Goal: Check status: Check status

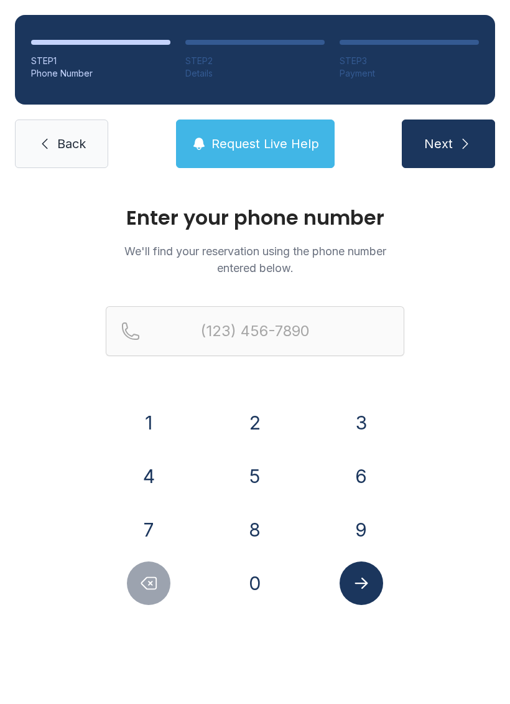
click at [360, 526] on button "9" at bounding box center [362, 530] width 44 height 44
click at [150, 483] on button "4" at bounding box center [149, 476] width 44 height 44
click at [152, 422] on button "1" at bounding box center [149, 423] width 44 height 44
click at [362, 533] on button "9" at bounding box center [362, 530] width 44 height 44
click at [251, 424] on button "2" at bounding box center [255, 423] width 44 height 44
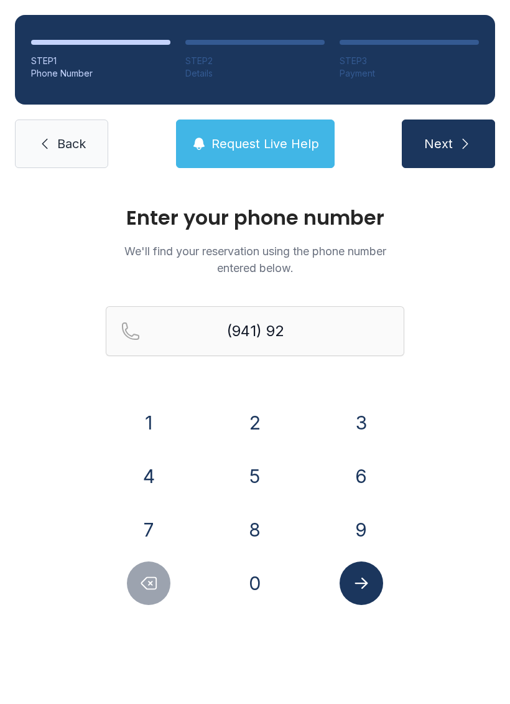
click at [362, 528] on button "9" at bounding box center [362, 530] width 44 height 44
click at [154, 476] on button "4" at bounding box center [149, 476] width 44 height 44
click at [152, 424] on button "1" at bounding box center [149, 423] width 44 height 44
click at [156, 425] on button "1" at bounding box center [149, 423] width 44 height 44
click at [253, 526] on button "8" at bounding box center [255, 530] width 44 height 44
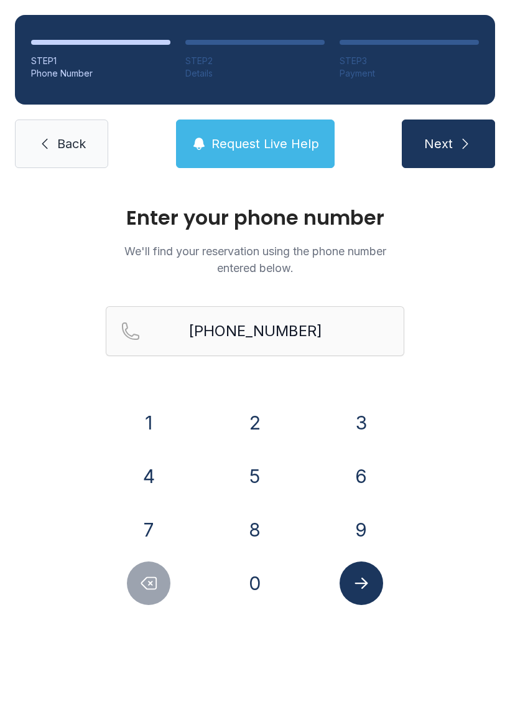
click at [360, 586] on icon "Submit lookup form" at bounding box center [361, 583] width 19 height 19
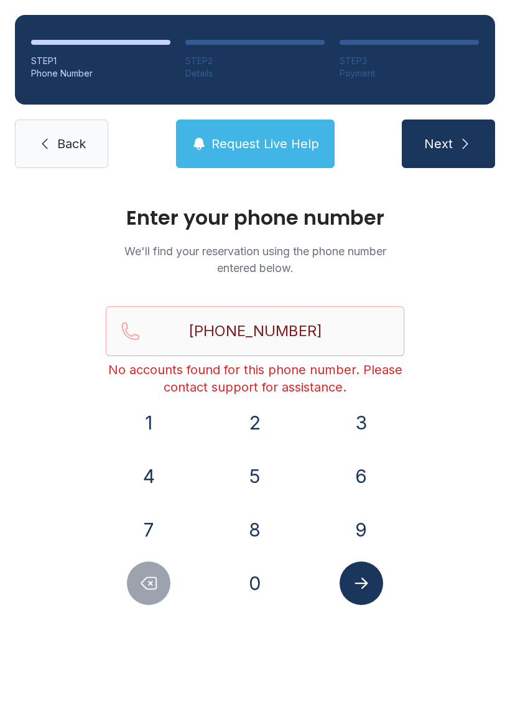
click at [138, 590] on button "Delete number" at bounding box center [149, 583] width 44 height 44
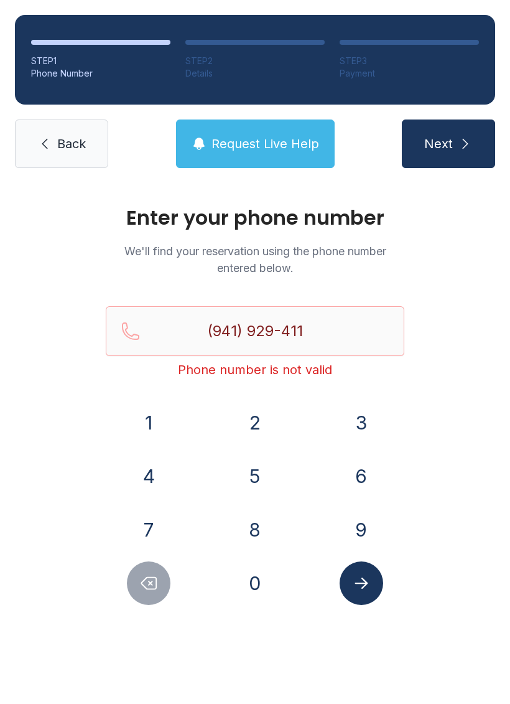
click at [138, 589] on button "Delete number" at bounding box center [149, 583] width 44 height 44
click at [130, 582] on button "Delete number" at bounding box center [149, 583] width 44 height 44
click at [131, 578] on button "Delete number" at bounding box center [149, 583] width 44 height 44
click at [131, 577] on button "Delete number" at bounding box center [149, 583] width 44 height 44
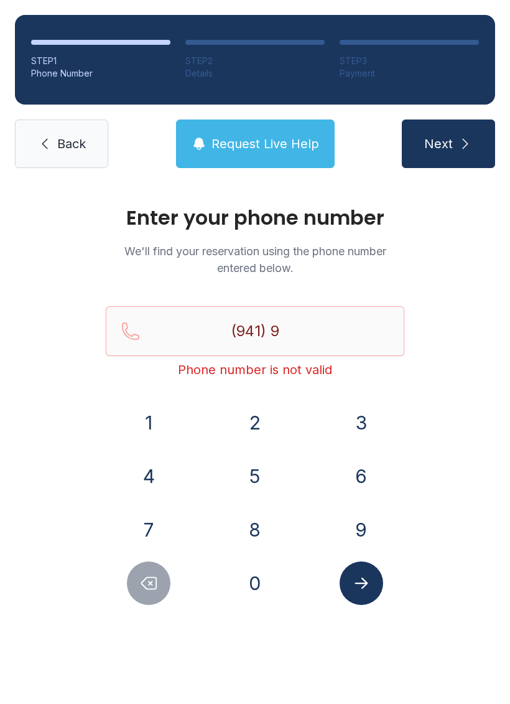
click at [131, 578] on button "Delete number" at bounding box center [149, 583] width 44 height 44
click at [138, 580] on button "Delete number" at bounding box center [149, 583] width 44 height 44
type input "(9"
click at [138, 580] on button "Delete number" at bounding box center [149, 583] width 44 height 44
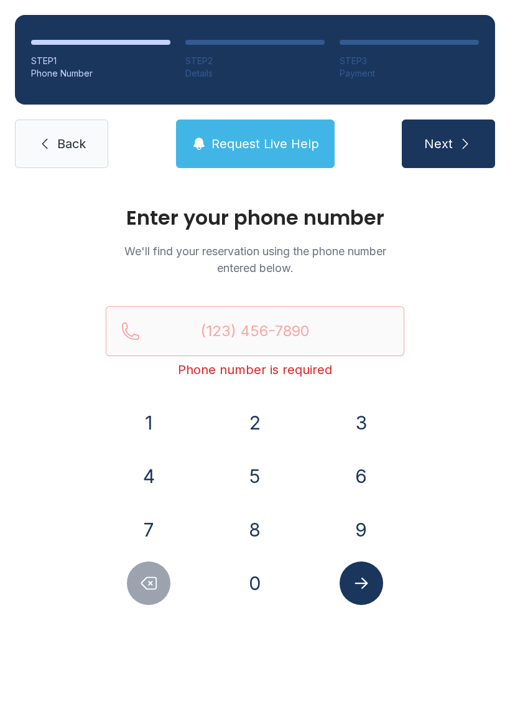
click at [131, 589] on button "Delete number" at bounding box center [149, 583] width 44 height 44
